Goal: Task Accomplishment & Management: Use online tool/utility

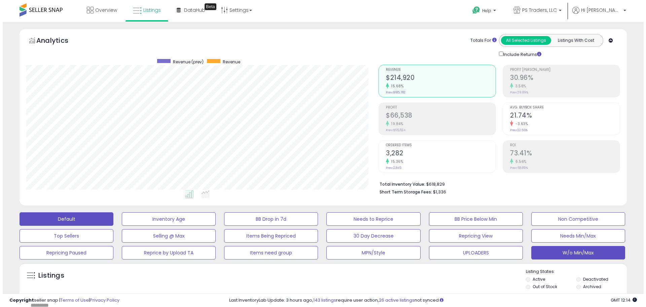
scroll to position [138, 353]
click at [620, 258] on button "W/o Min/Max" at bounding box center [576, 252] width 94 height 13
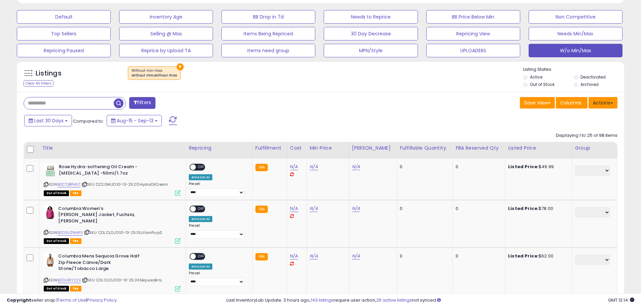
click at [604, 104] on button "Actions" at bounding box center [603, 102] width 29 height 11
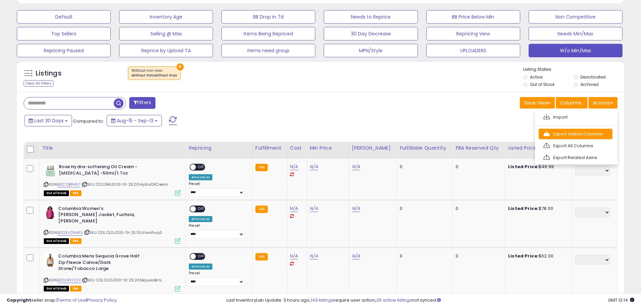
click at [596, 135] on link "Export Visible Columns" at bounding box center [576, 134] width 74 height 10
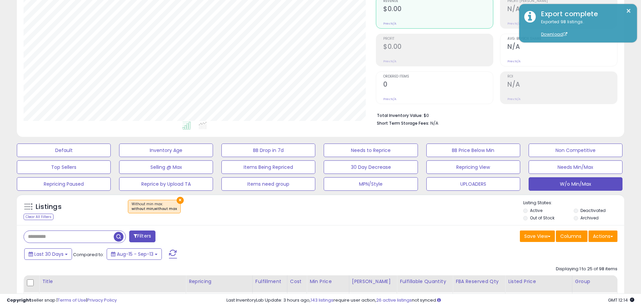
scroll to position [0, 0]
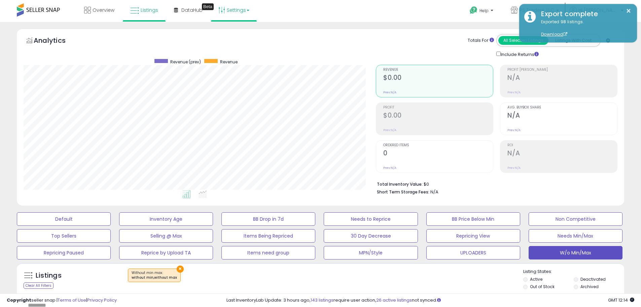
drag, startPoint x: 230, startPoint y: 8, endPoint x: 231, endPoint y: 15, distance: 6.5
click at [230, 8] on link "Settings" at bounding box center [233, 10] width 41 height 20
click at [236, 35] on link "Store settings" at bounding box center [235, 34] width 30 height 6
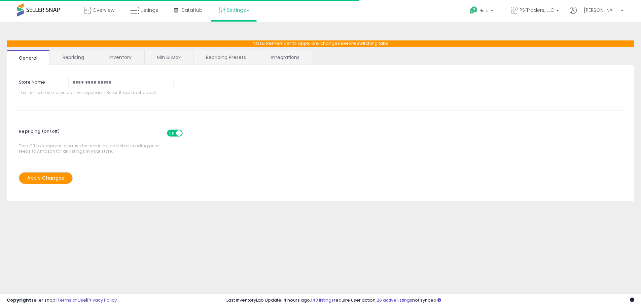
click at [225, 59] on link "Repricing Presets" at bounding box center [226, 57] width 64 height 14
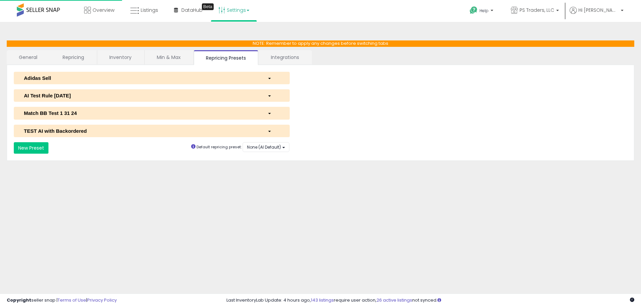
select select "*********"
select select "**********"
select select "******"
click at [79, 98] on div "AI Test Rule 2 12 2024" at bounding box center [141, 95] width 244 height 7
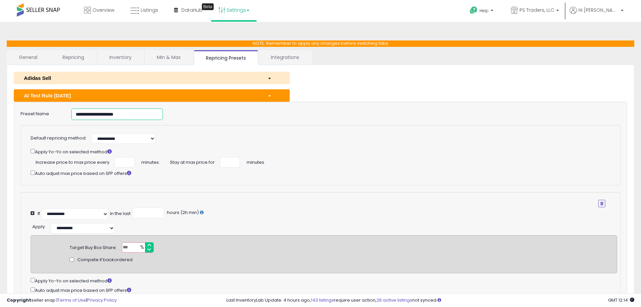
drag, startPoint x: 128, startPoint y: 113, endPoint x: -51, endPoint y: 113, distance: 178.8
click at [0, 113] on html "Unable to login Retrieving listings data.. has not yet accepted the Terms of Us…" at bounding box center [320, 153] width 641 height 307
click at [148, 8] on span "Listings" at bounding box center [150, 10] width 18 height 7
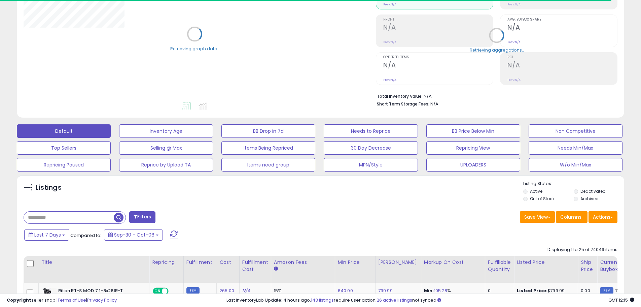
scroll to position [202, 0]
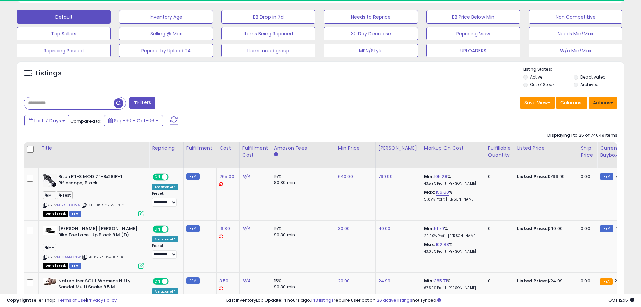
click at [605, 104] on button "Actions" at bounding box center [603, 102] width 29 height 11
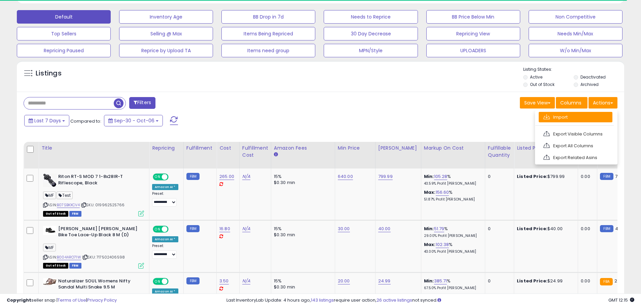
click at [586, 116] on link "Import" at bounding box center [576, 117] width 74 height 10
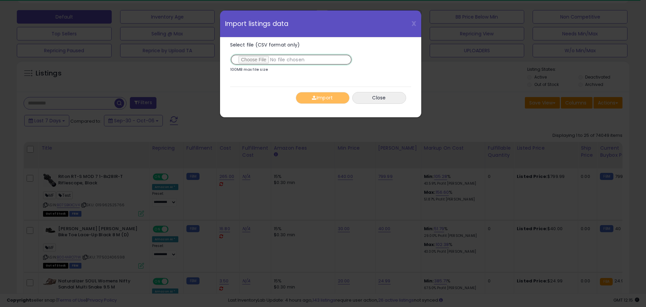
click at [255, 58] on input "Select file (CSV format only)" at bounding box center [291, 59] width 122 height 11
type input "**********"
click at [320, 98] on button "Import" at bounding box center [323, 98] width 54 height 12
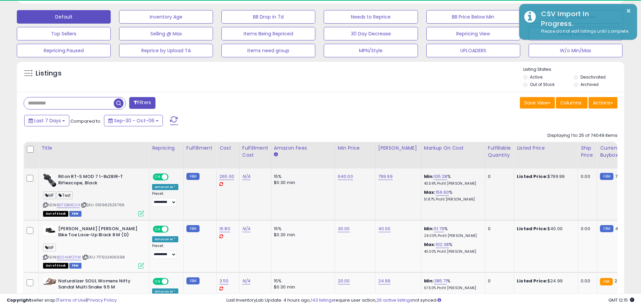
scroll to position [138, 353]
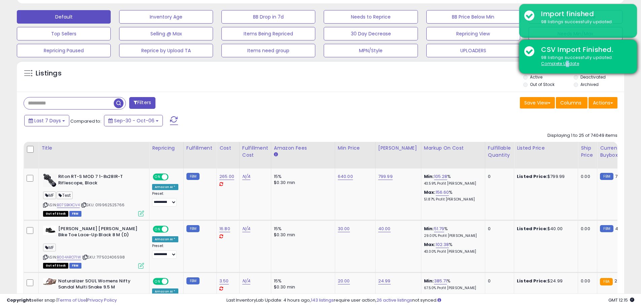
click at [568, 64] on u "Complete Update" at bounding box center [560, 64] width 38 height 6
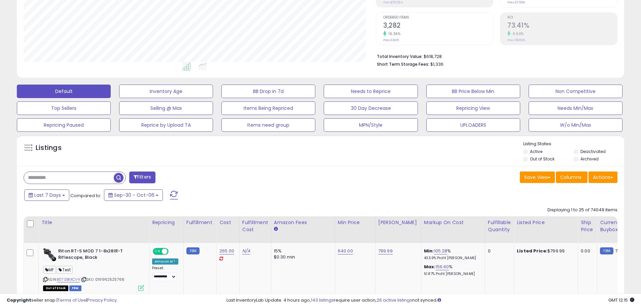
click at [343, 149] on div "Listings" at bounding box center [321, 152] width 608 height 23
click at [435, 181] on div "Save View Save As New View Columns Actions [GEOGRAPHIC_DATA]" at bounding box center [472, 177] width 302 height 13
click at [145, 157] on div "Listings" at bounding box center [321, 152] width 608 height 23
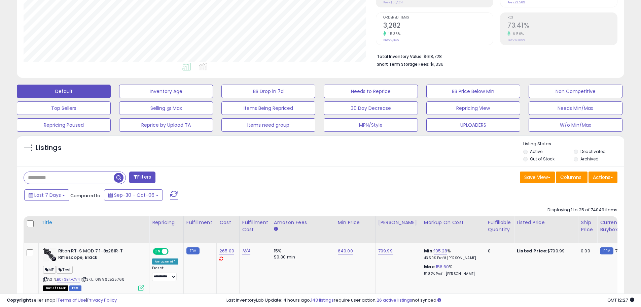
click at [141, 224] on div "Title" at bounding box center [93, 222] width 105 height 7
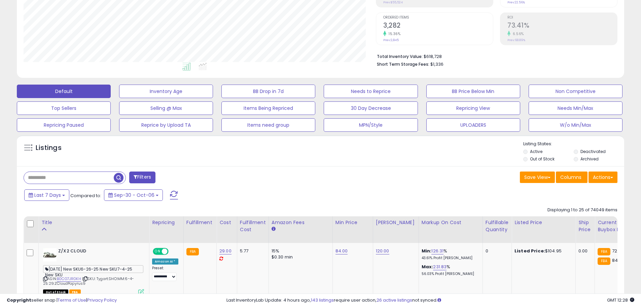
click at [322, 184] on div "Filters Save View Save As New View Update Current View" at bounding box center [321, 177] width 604 height 13
